Goal: Navigation & Orientation: Find specific page/section

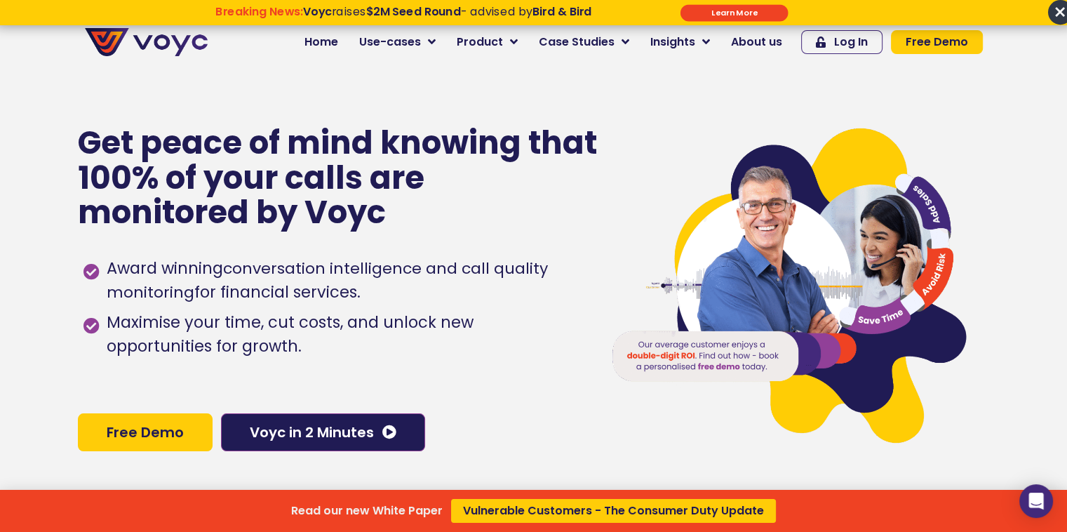
click at [446, 40] on div "Read our new White Paper Vulnerable Customers - The Consumer Duty Update" at bounding box center [533, 266] width 1067 height 532
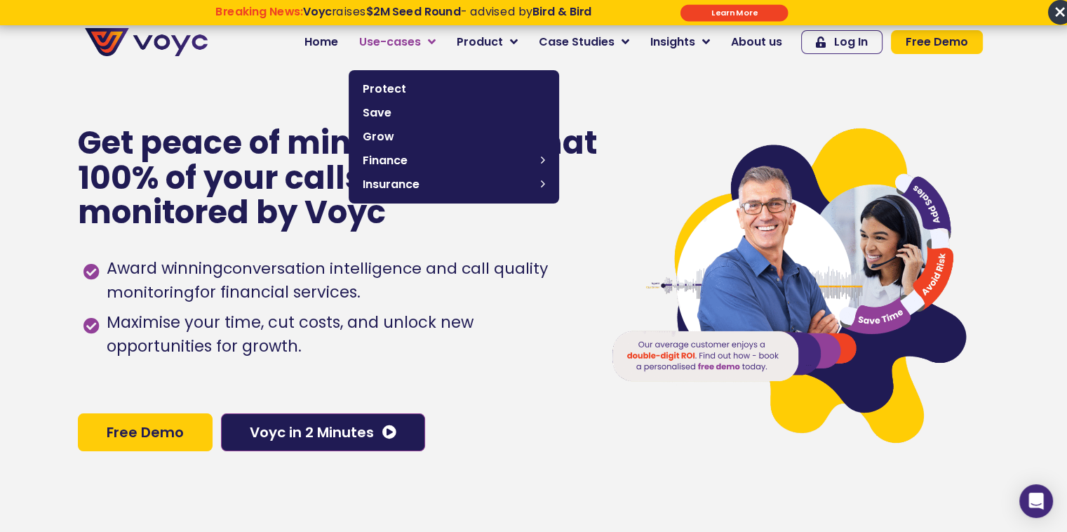
click at [436, 40] on icon at bounding box center [432, 42] width 8 height 13
